Goal: Information Seeking & Learning: Find contact information

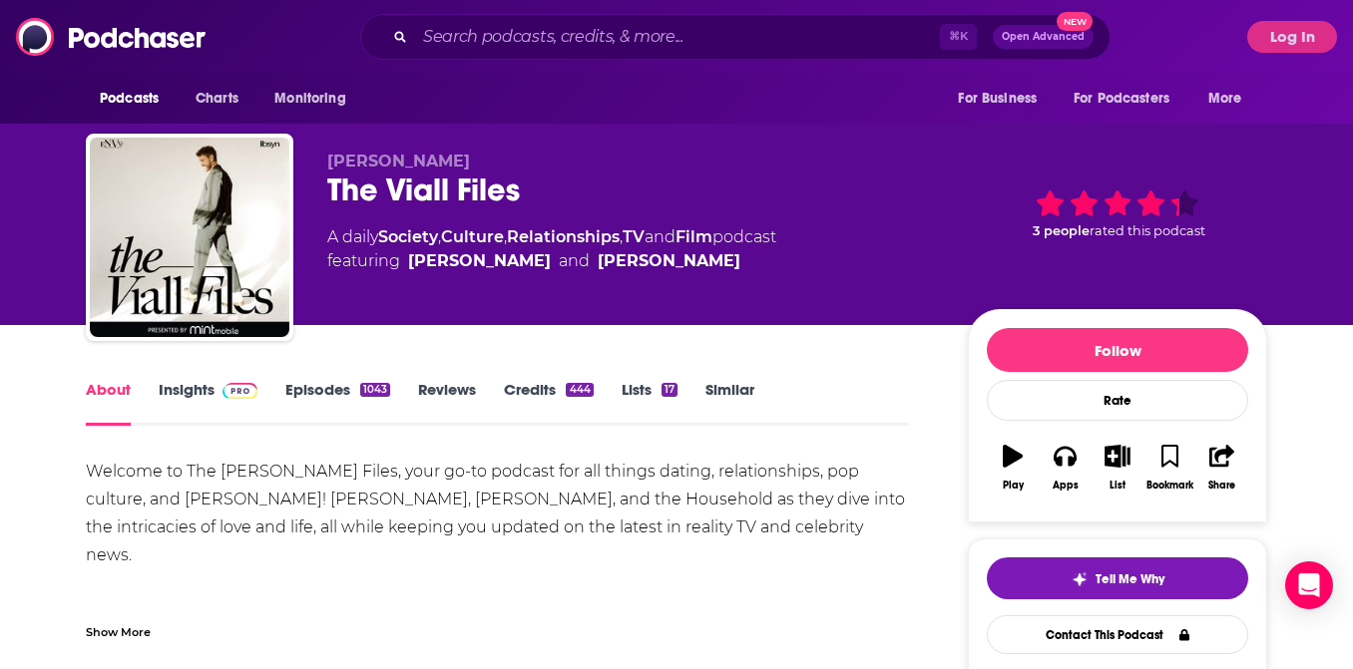
click at [242, 462] on div "Welcome to The [PERSON_NAME] Files, your go-to podcast for all things dating, r…" at bounding box center [497, 681] width 823 height 447
click at [220, 400] on link "Insights" at bounding box center [208, 403] width 99 height 46
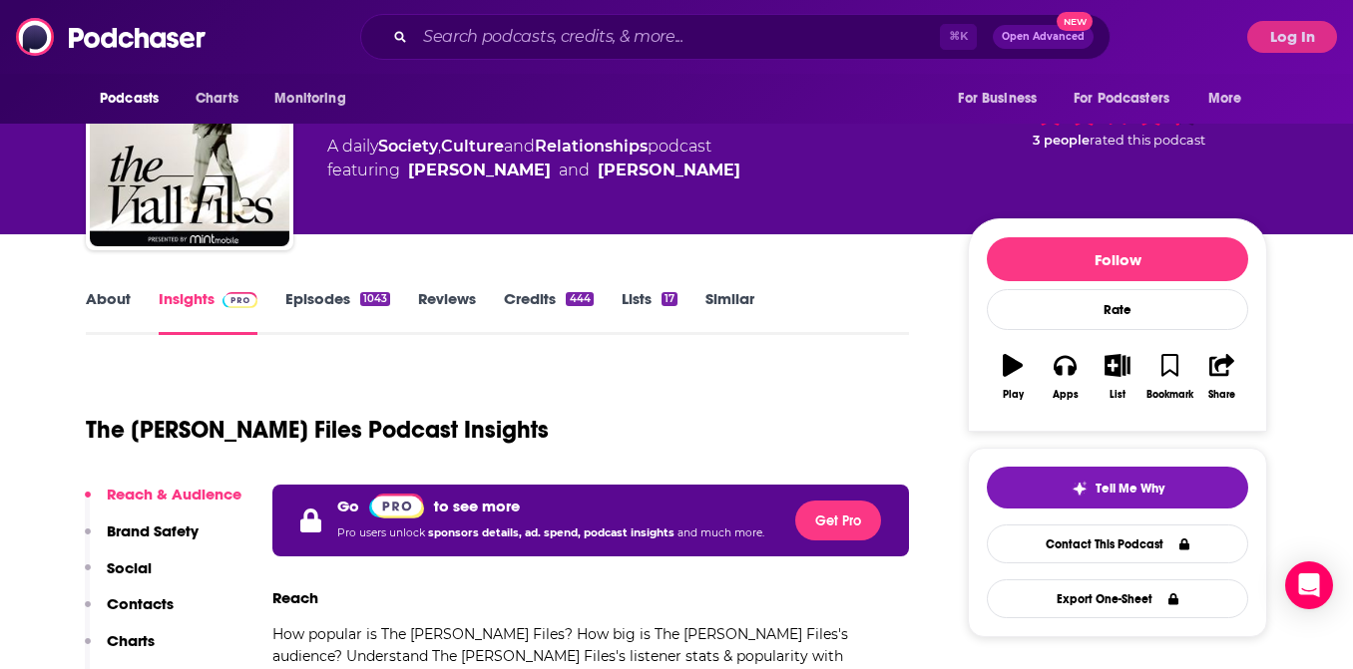
scroll to position [113, 0]
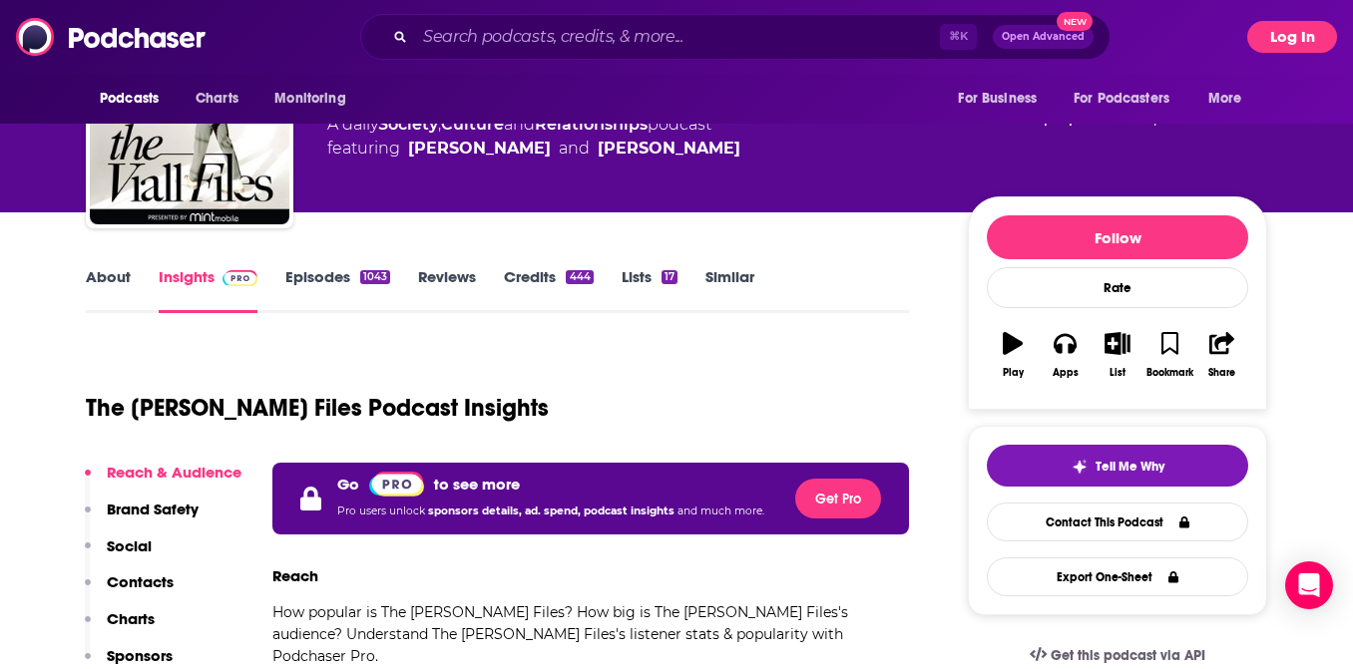
click at [1272, 39] on button "Log In" at bounding box center [1292, 37] width 90 height 32
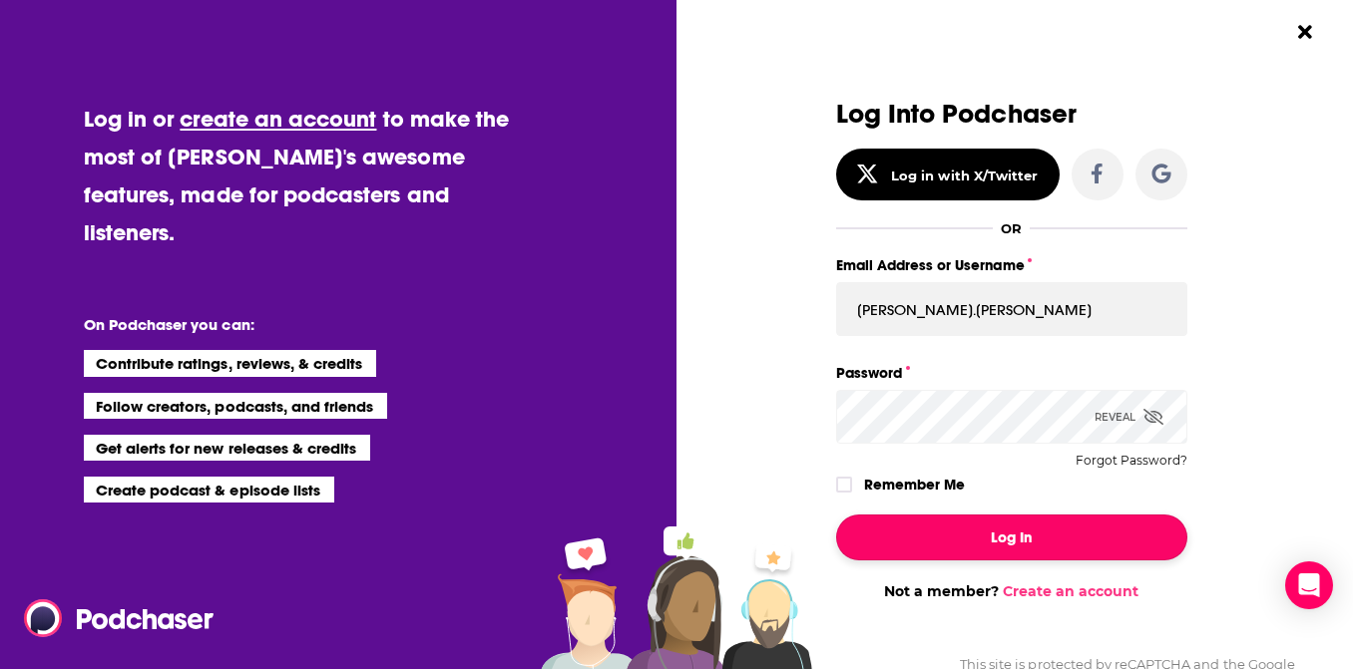
click at [1009, 531] on button "Log In" at bounding box center [1011, 538] width 351 height 46
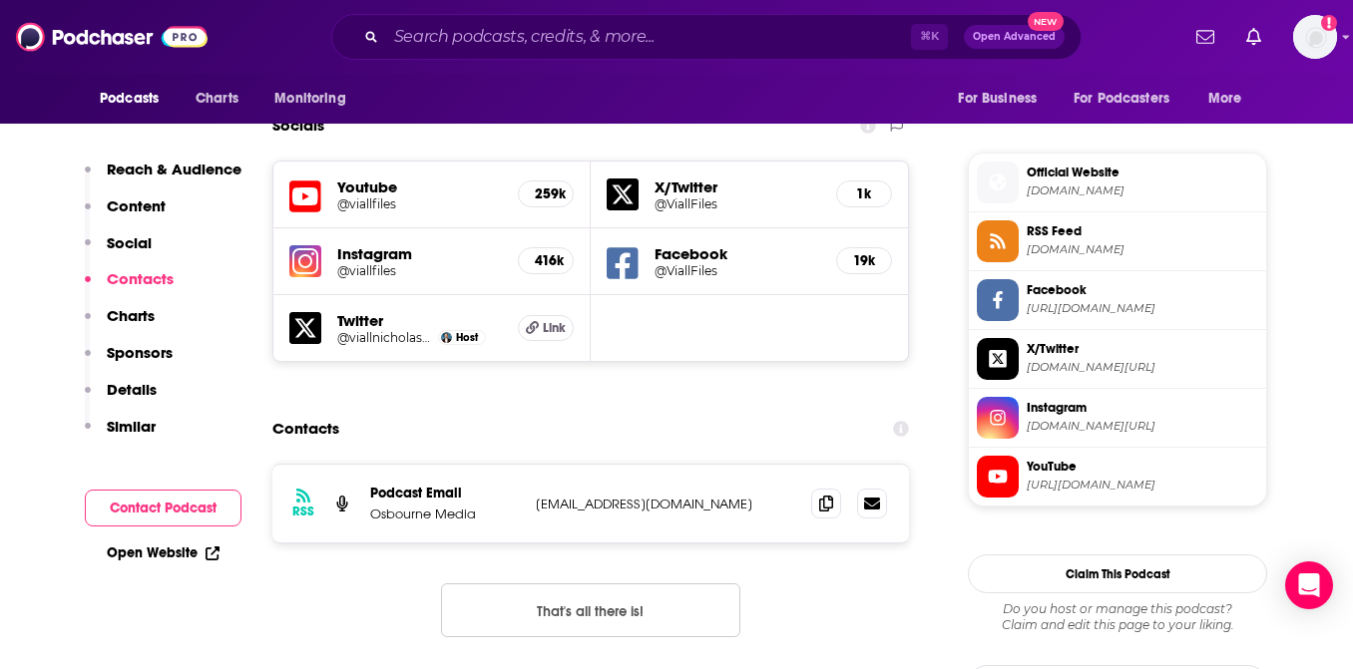
scroll to position [1758, 0]
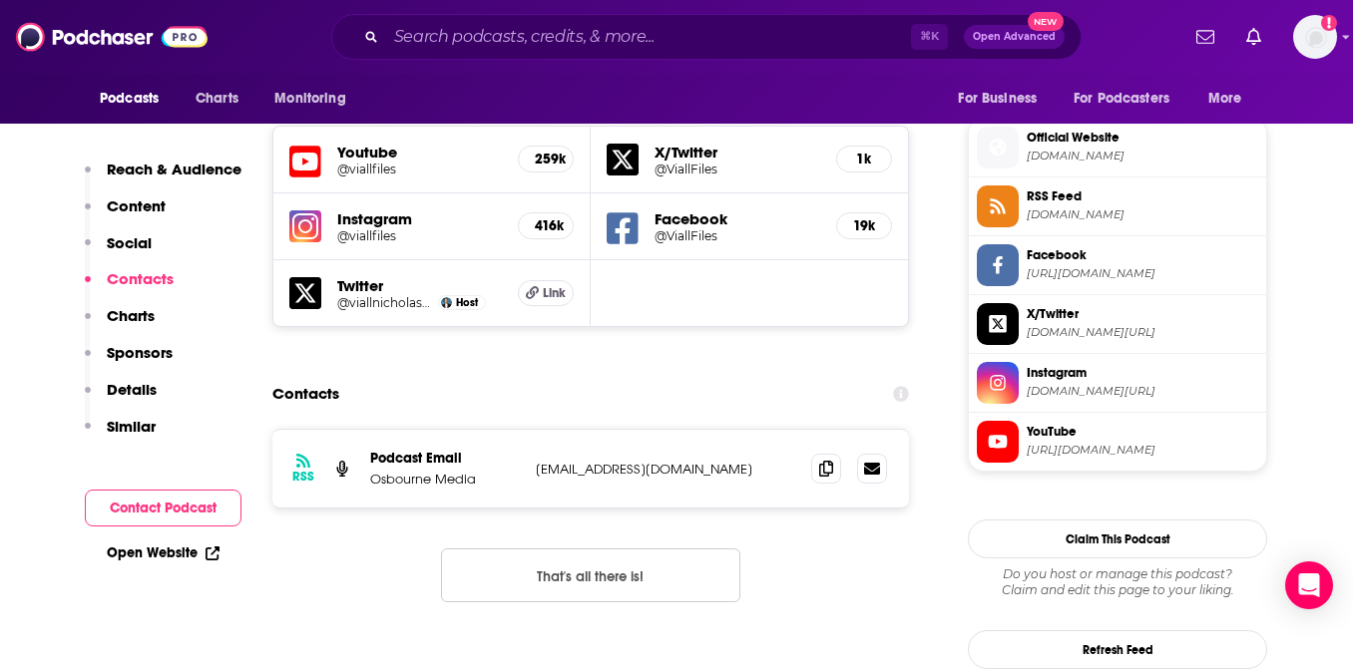
click at [1087, 387] on span "[DOMAIN_NAME][URL]" at bounding box center [1142, 391] width 231 height 15
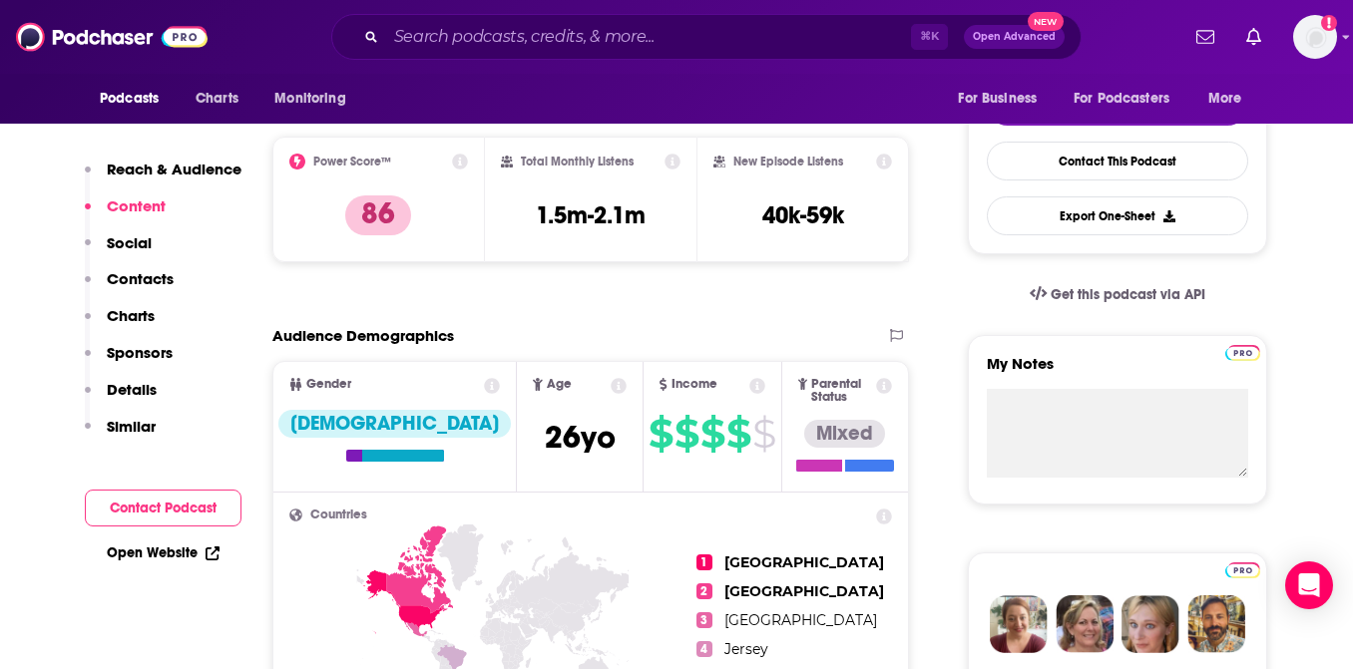
scroll to position [0, 0]
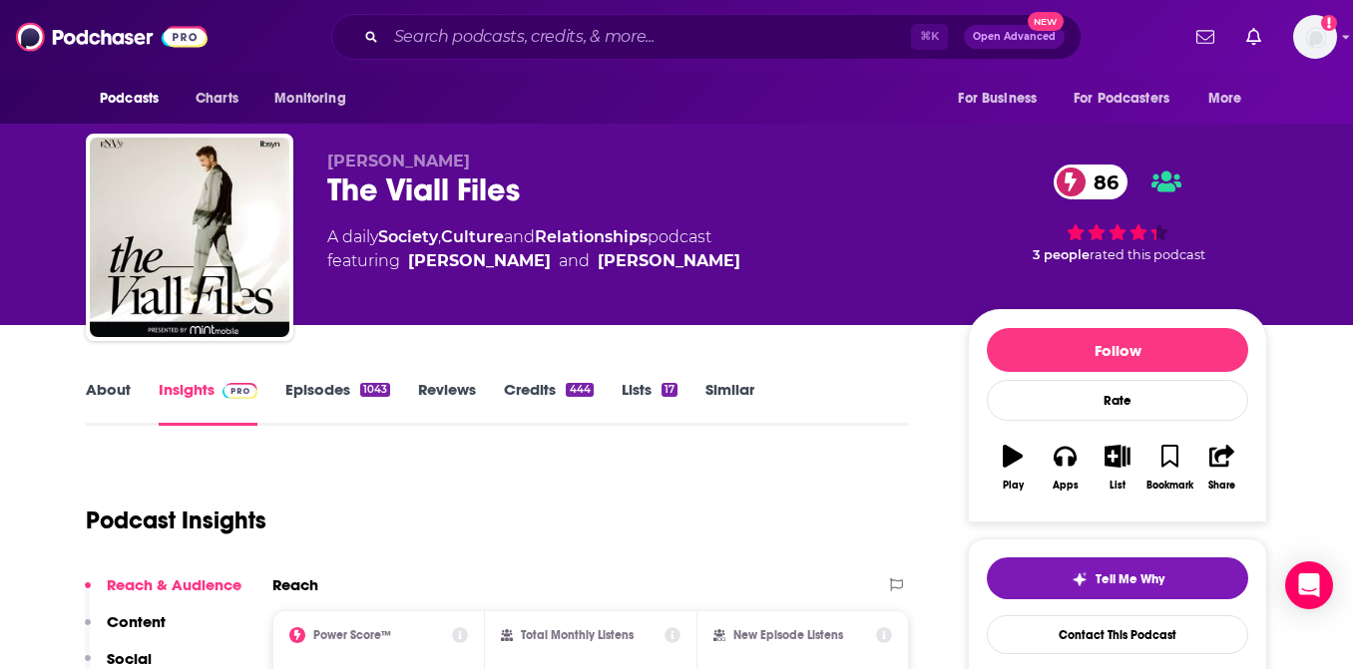
click at [116, 386] on link "About" at bounding box center [108, 403] width 45 height 46
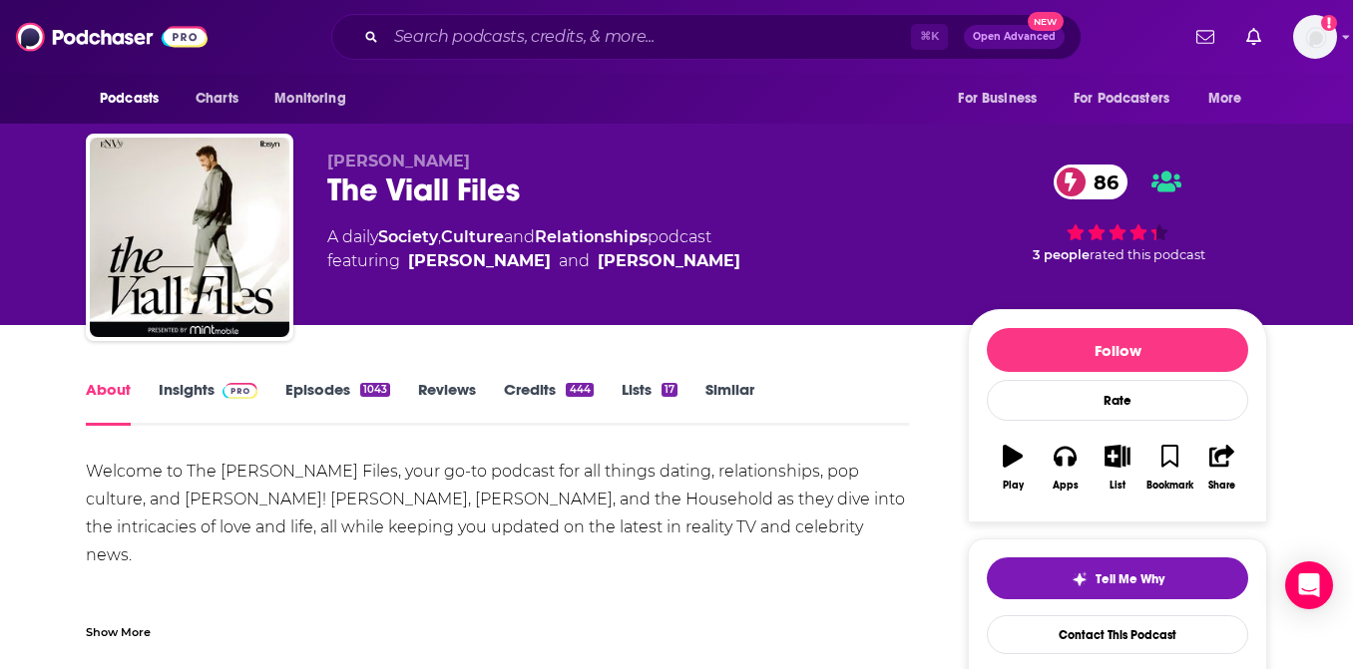
scroll to position [161, 0]
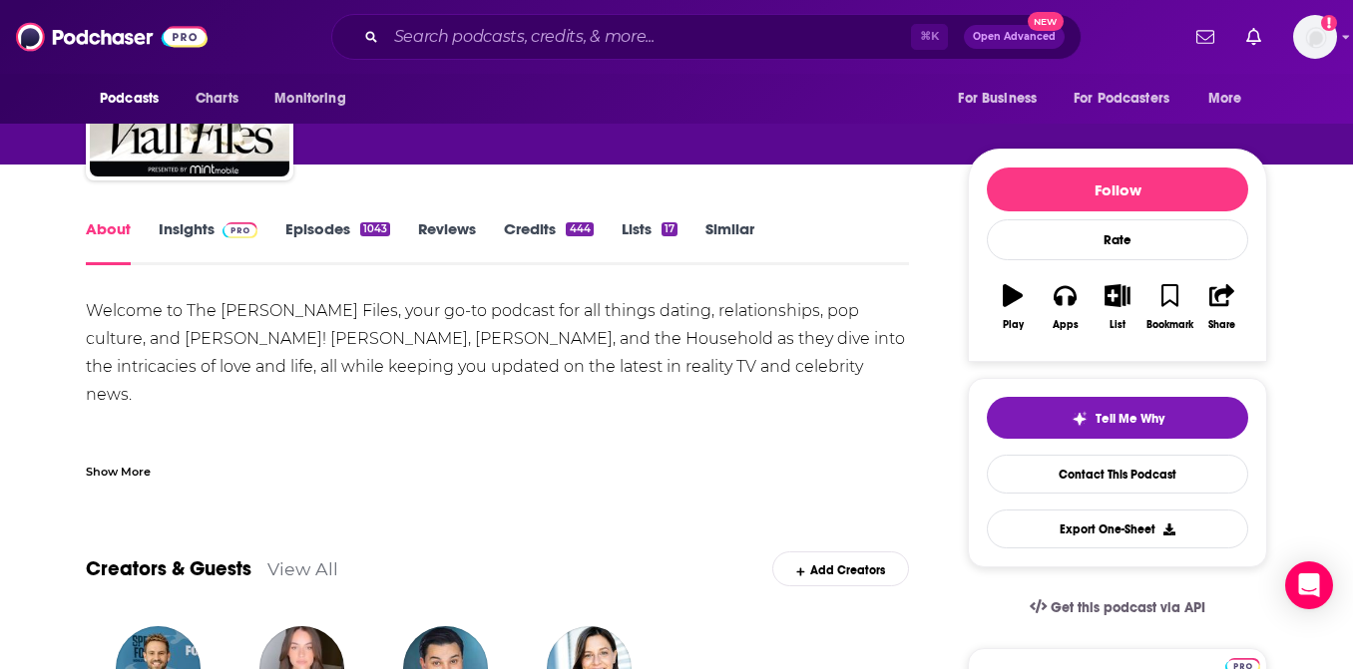
click at [114, 473] on div "Show More" at bounding box center [118, 470] width 65 height 19
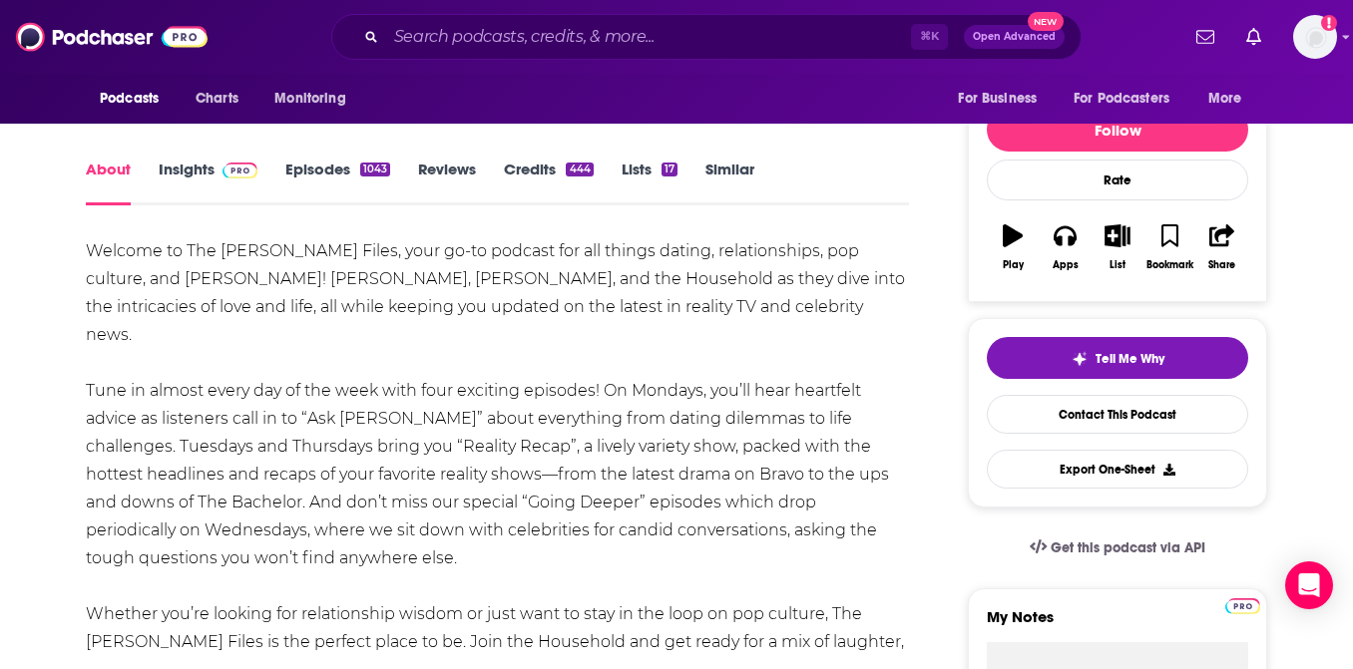
scroll to position [225, 0]
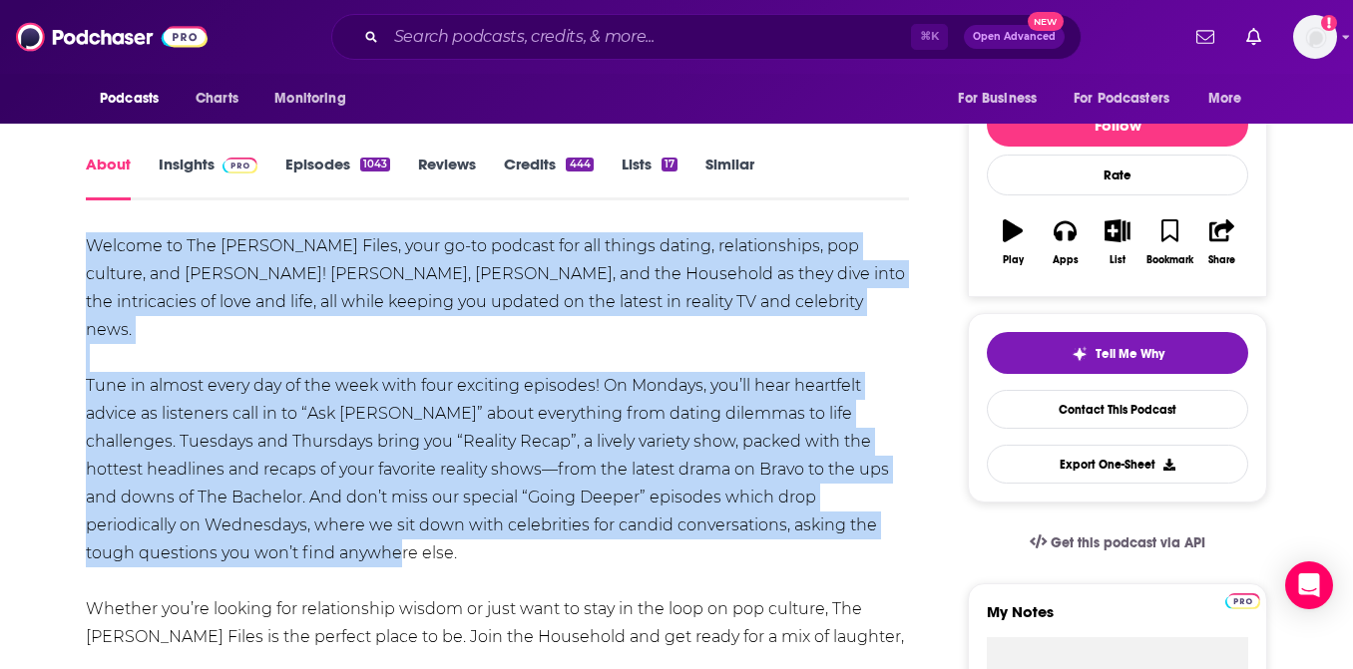
drag, startPoint x: 348, startPoint y: 530, endPoint x: 85, endPoint y: 245, distance: 387.6
click at [86, 245] on div "Welcome to The [PERSON_NAME] Files, your go-to podcast for all things dating, r…" at bounding box center [497, 455] width 823 height 447
copy div "Welcome to The [PERSON_NAME] Files, your go-to podcast for all things dating, r…"
drag, startPoint x: 280, startPoint y: 271, endPoint x: 263, endPoint y: 235, distance: 39.7
click at [280, 269] on div "Welcome to The [PERSON_NAME] Files, your go-to podcast for all things dating, r…" at bounding box center [497, 455] width 823 height 447
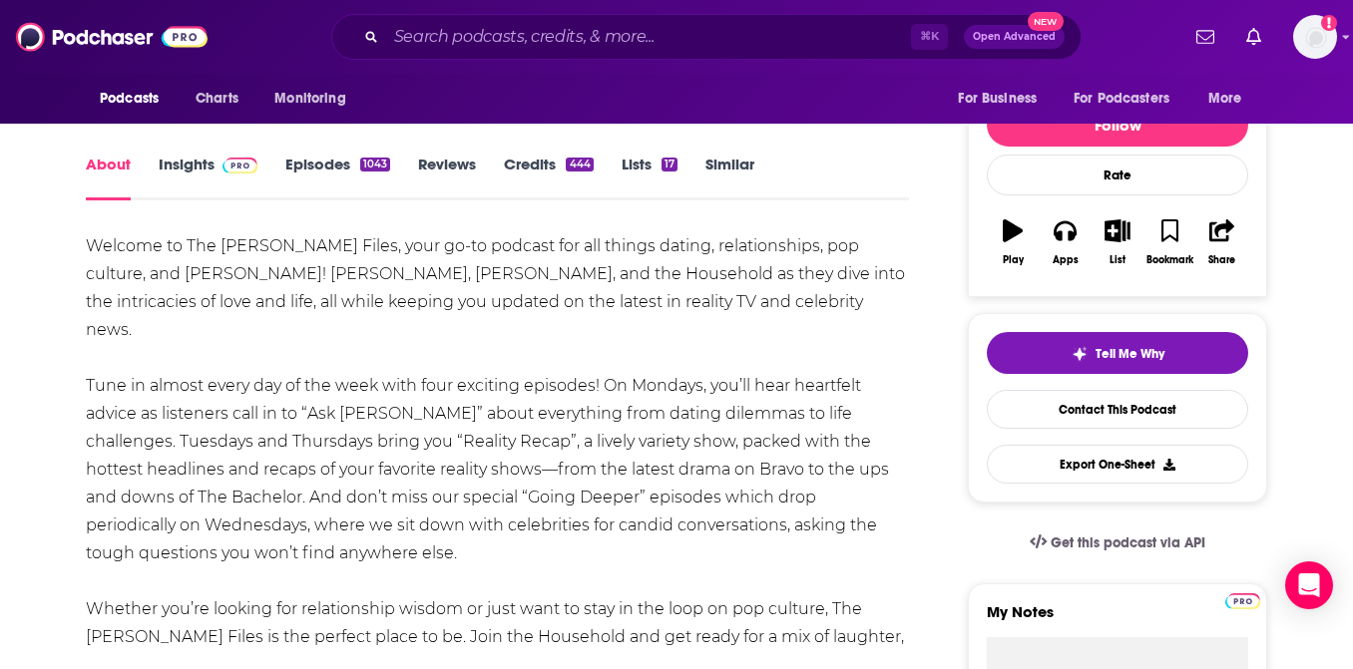
click at [203, 155] on link "Insights" at bounding box center [208, 178] width 99 height 46
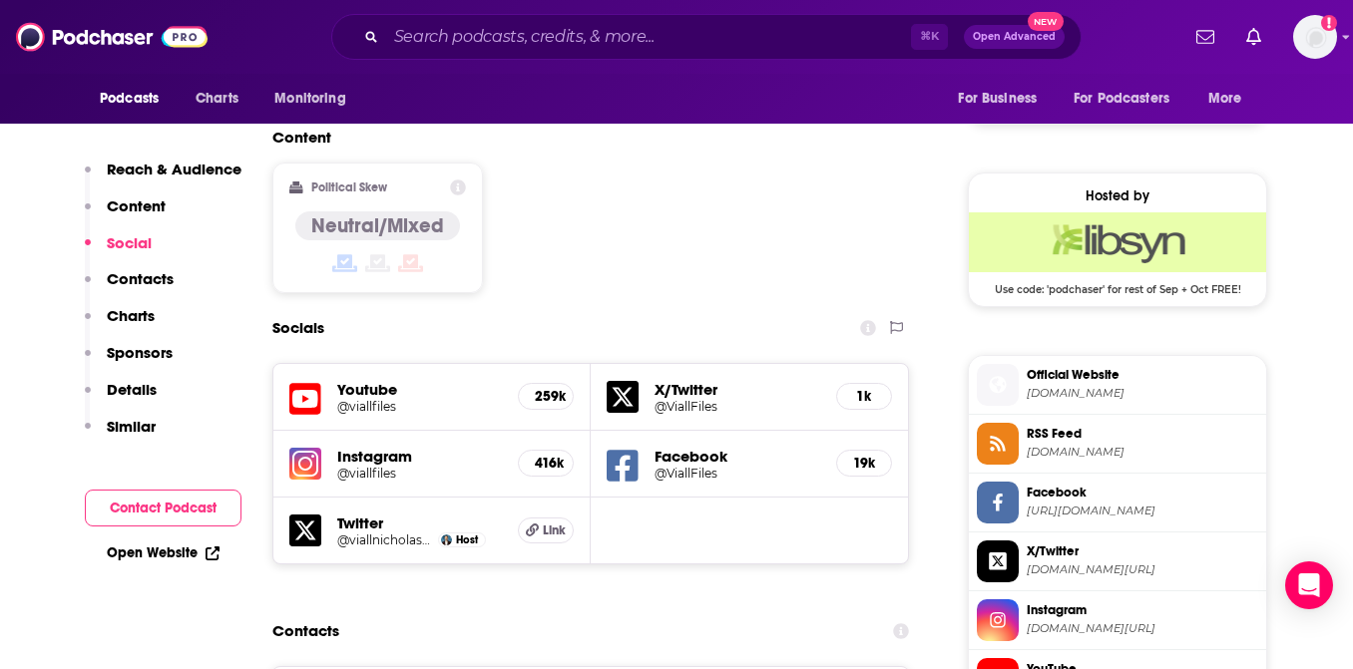
scroll to position [1522, 0]
click at [550, 454] on h5 "416k" at bounding box center [546, 462] width 22 height 17
click at [352, 465] on h5 "@viallfiles" at bounding box center [419, 472] width 165 height 15
click at [509, 28] on input "Search podcasts, credits, & more..." at bounding box center [648, 37] width 525 height 32
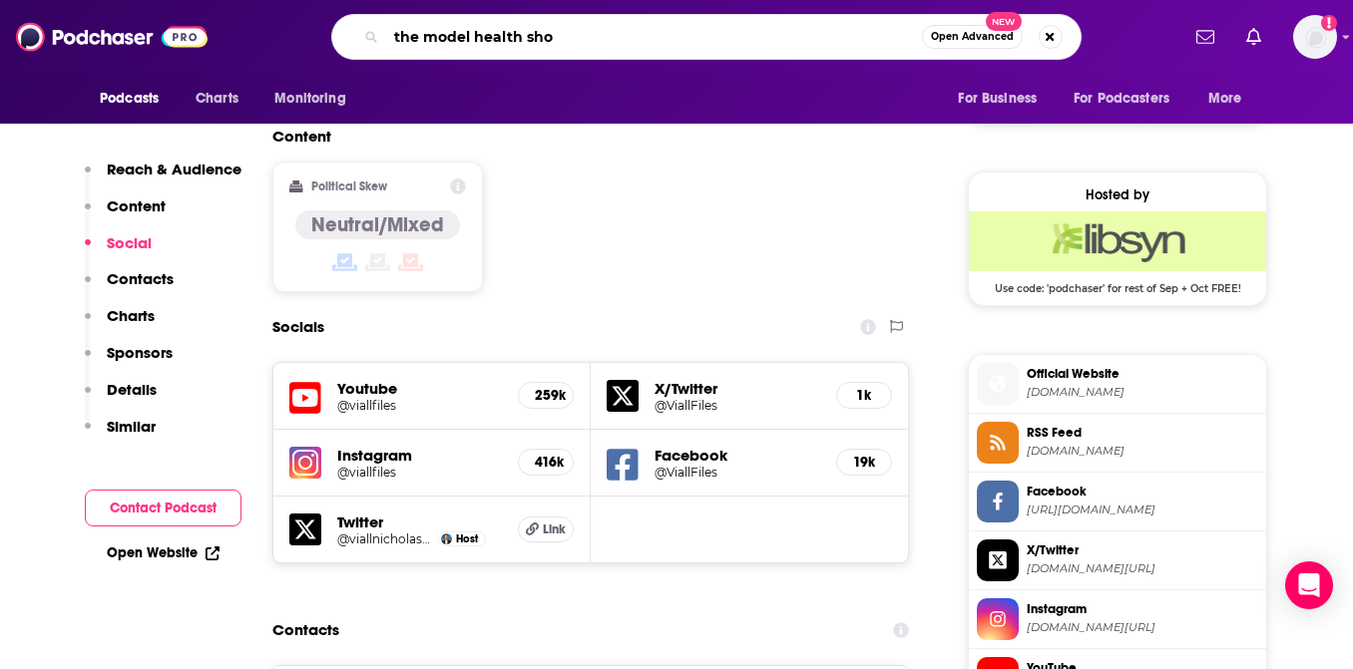
type input "the model health show"
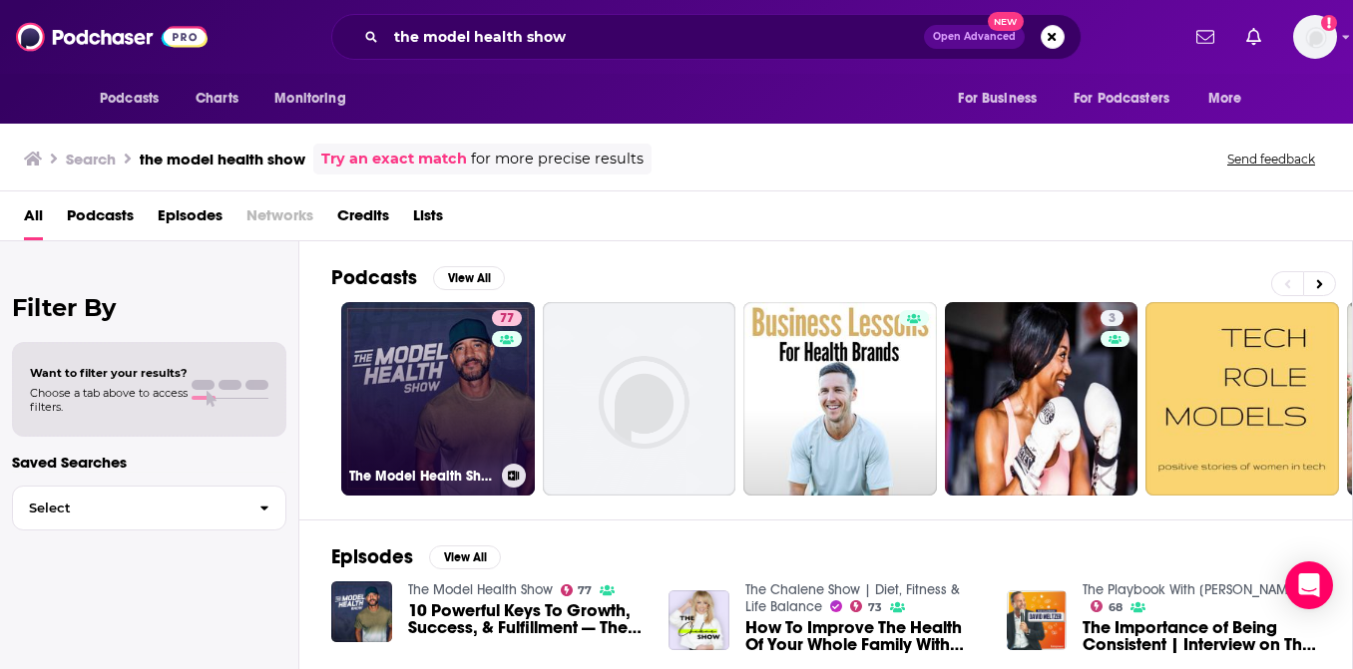
click at [371, 395] on link "77 The Model Health Show" at bounding box center [438, 399] width 194 height 194
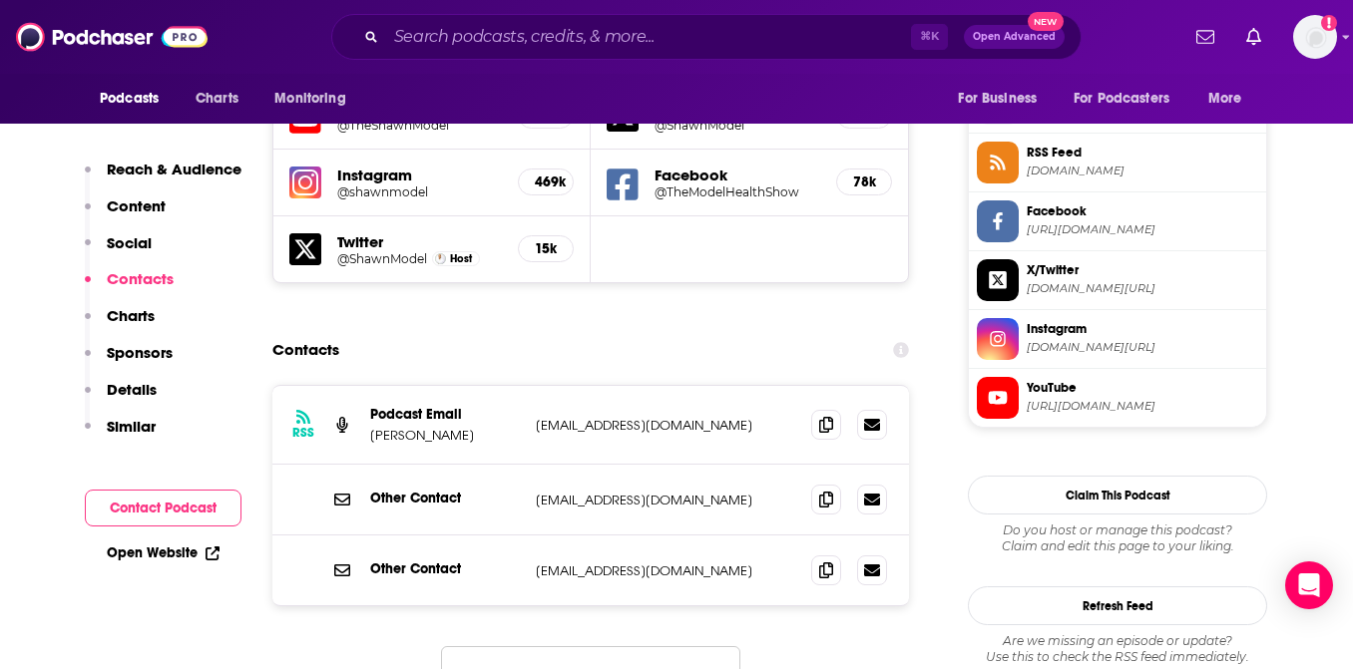
scroll to position [1819, 0]
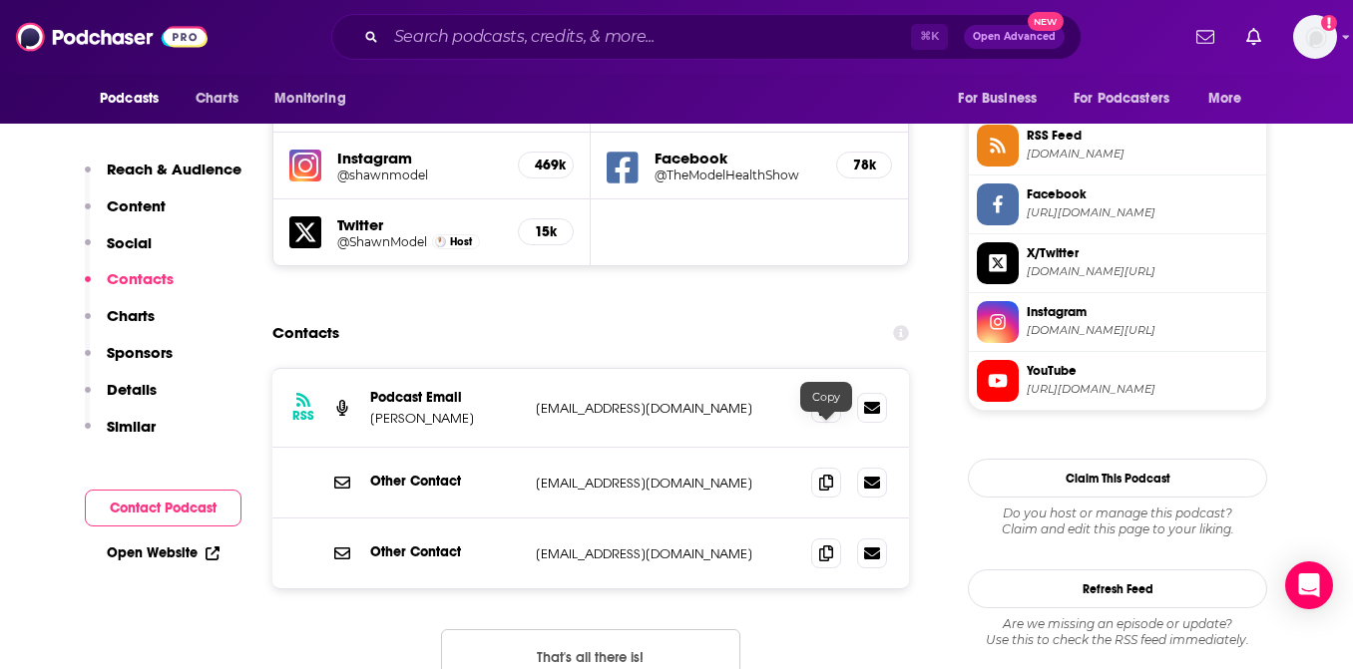
click at [829, 546] on icon at bounding box center [826, 554] width 14 height 16
click at [619, 630] on button "That's all there is!" at bounding box center [590, 657] width 299 height 54
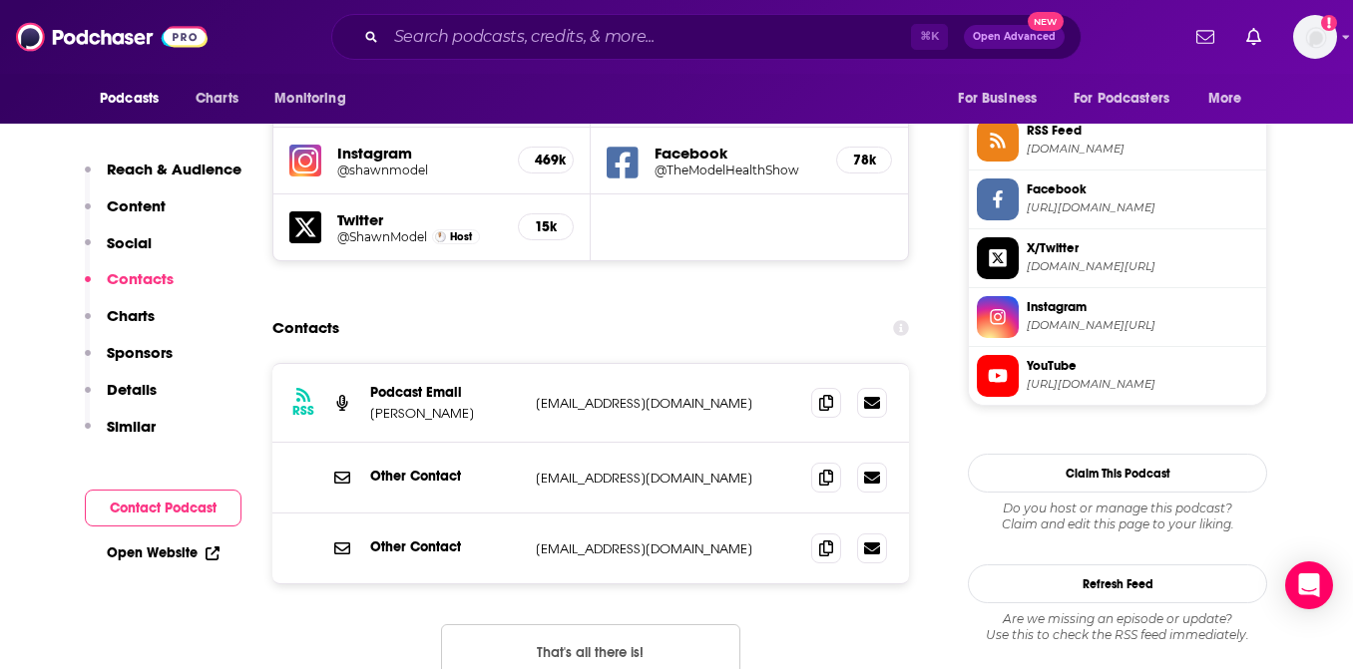
click at [1169, 331] on span "[DOMAIN_NAME][URL]" at bounding box center [1142, 325] width 231 height 15
